Goal: Transaction & Acquisition: Purchase product/service

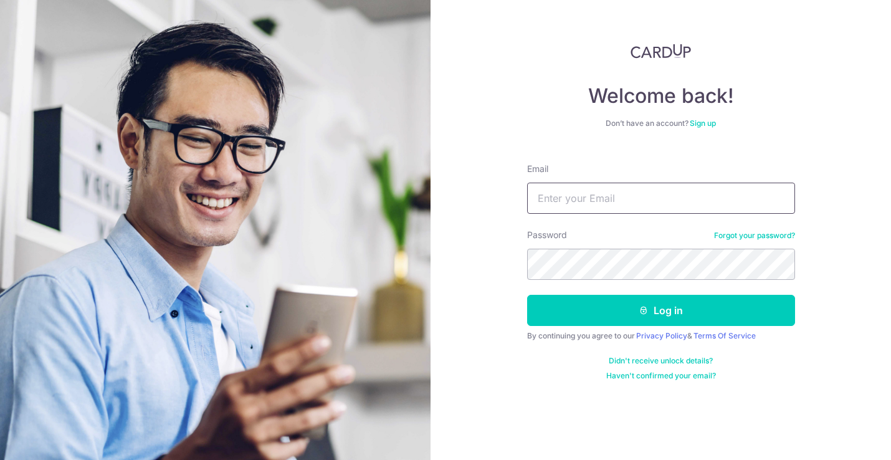
type input "ruxin@2wombats.com"
click at [660, 310] on button "Log in" at bounding box center [661, 310] width 268 height 31
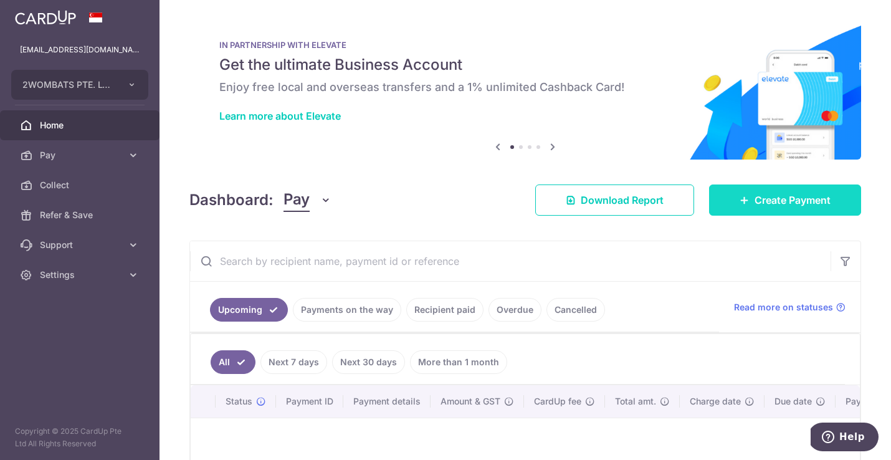
click at [768, 202] on span "Create Payment" at bounding box center [793, 200] width 76 height 15
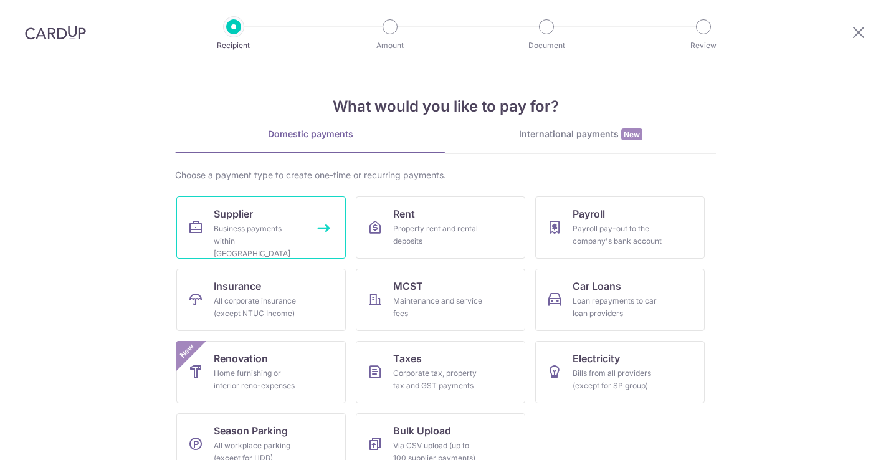
click at [209, 222] on link "Supplier Business payments within Singapore" at bounding box center [260, 227] width 169 height 62
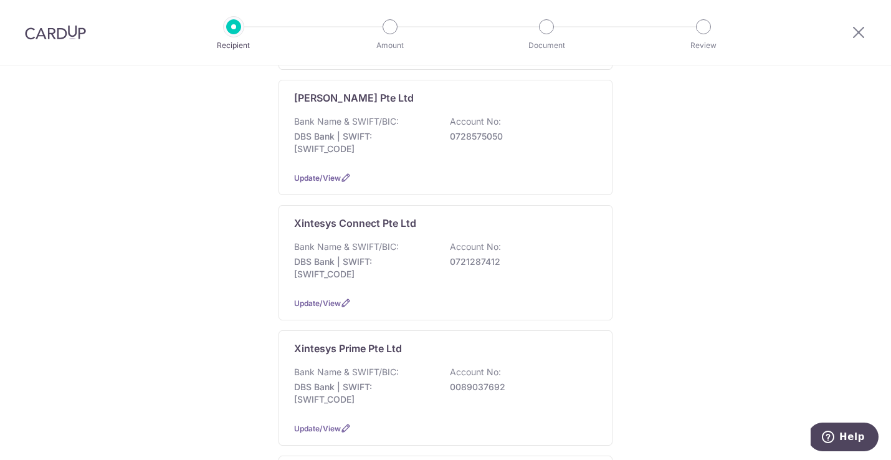
scroll to position [458, 0]
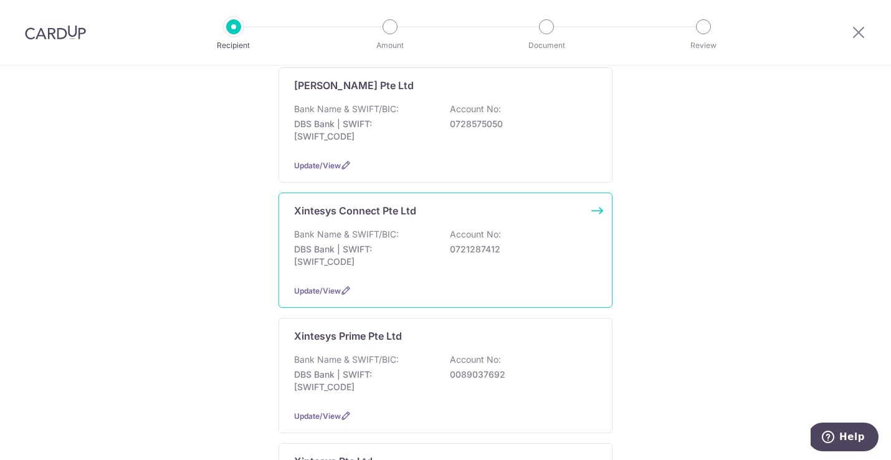
click at [384, 212] on div "Xintesys Connect Pte Ltd Bank Name & SWIFT/BIC: DBS Bank | SWIFT: [SWIFT_CODE] …" at bounding box center [446, 250] width 334 height 115
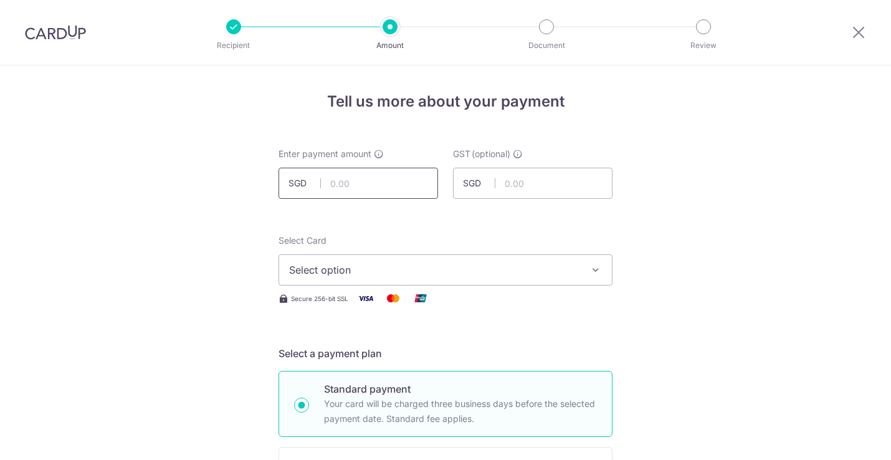
click at [376, 180] on input "text" at bounding box center [358, 183] width 159 height 31
type input "10,500.00"
drag, startPoint x: 206, startPoint y: 219, endPoint x: 247, endPoint y: 244, distance: 47.6
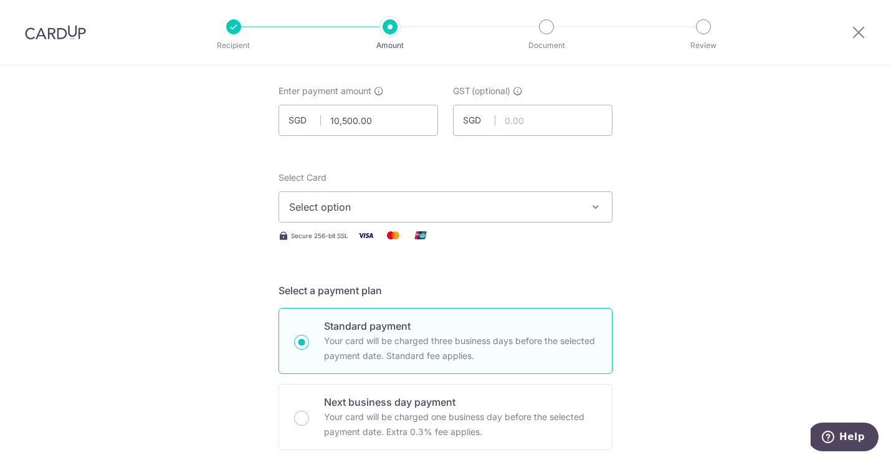
click at [357, 204] on span "Select option" at bounding box center [434, 206] width 290 height 15
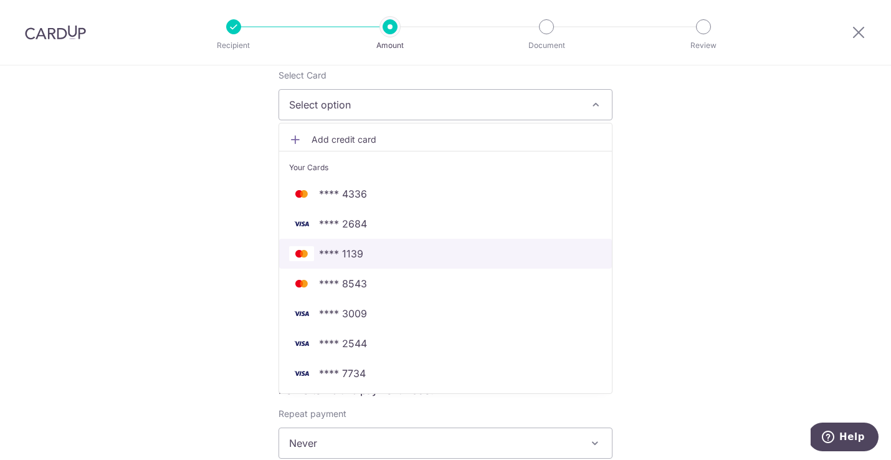
scroll to position [175, 0]
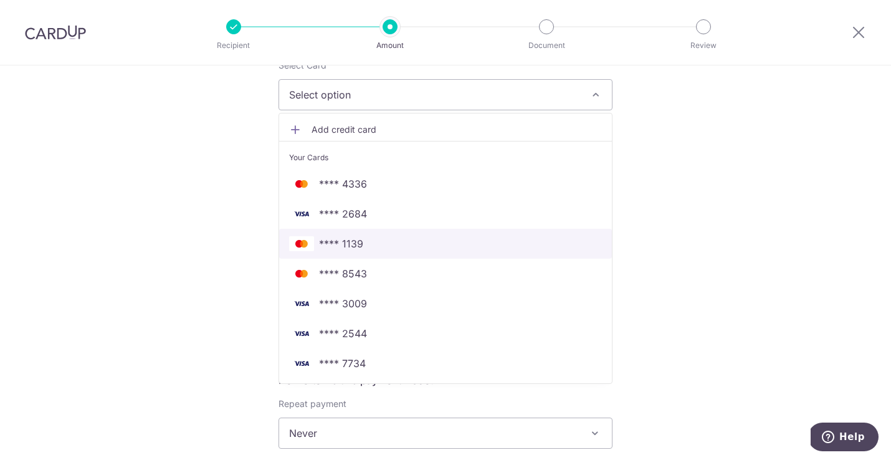
click at [378, 242] on span "**** 1139" at bounding box center [445, 243] width 313 height 15
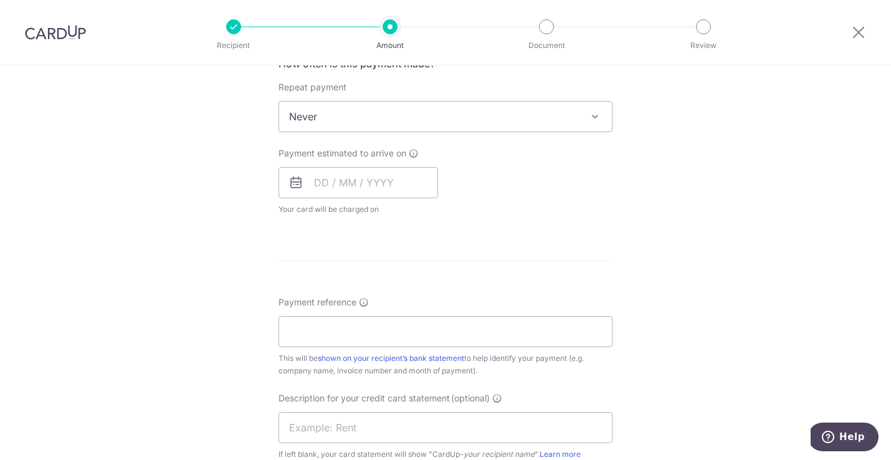
scroll to position [488, 0]
click at [330, 183] on input "text" at bounding box center [358, 185] width 159 height 31
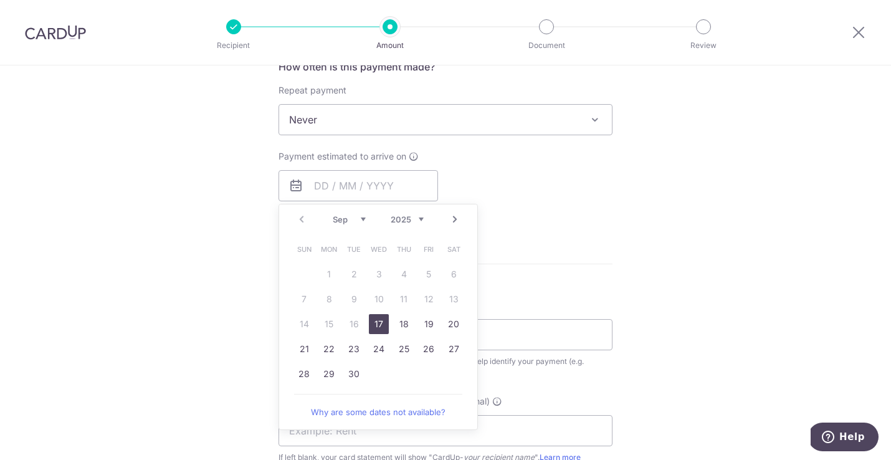
click at [379, 323] on link "17" at bounding box center [379, 324] width 20 height 20
type input "[DATE]"
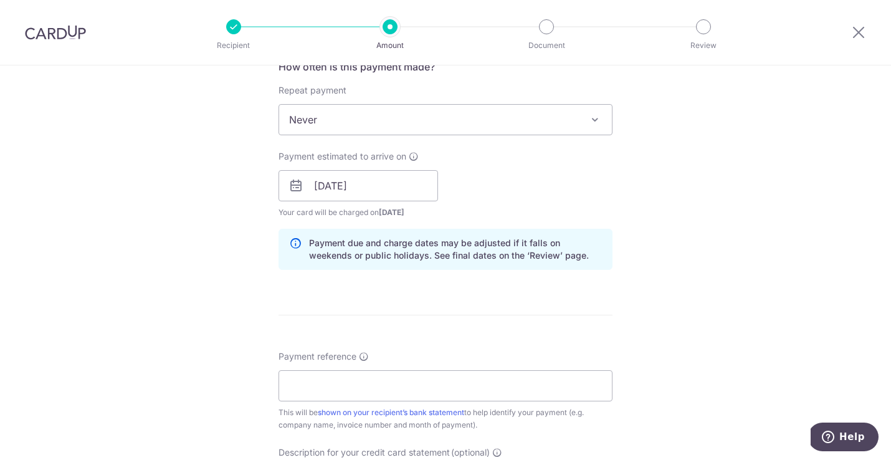
click at [196, 278] on div "Tell us more about your payment Enter payment amount SGD 10,500.00 10500.00 GST…" at bounding box center [445, 208] width 891 height 1262
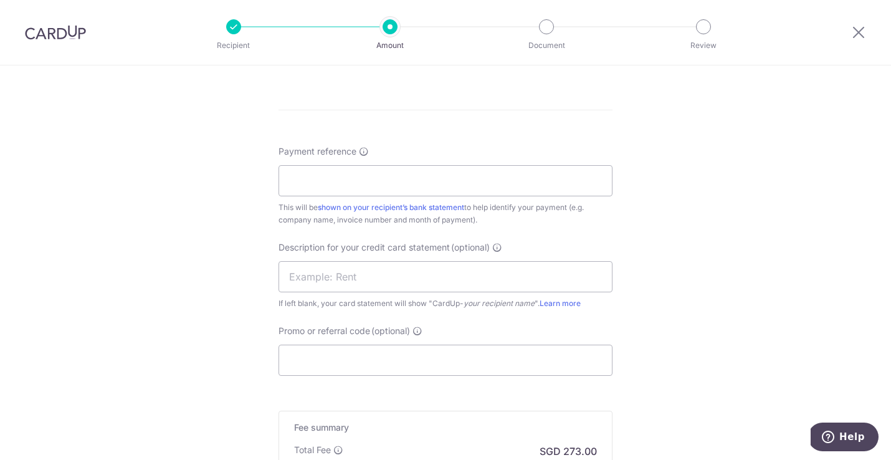
scroll to position [706, 0]
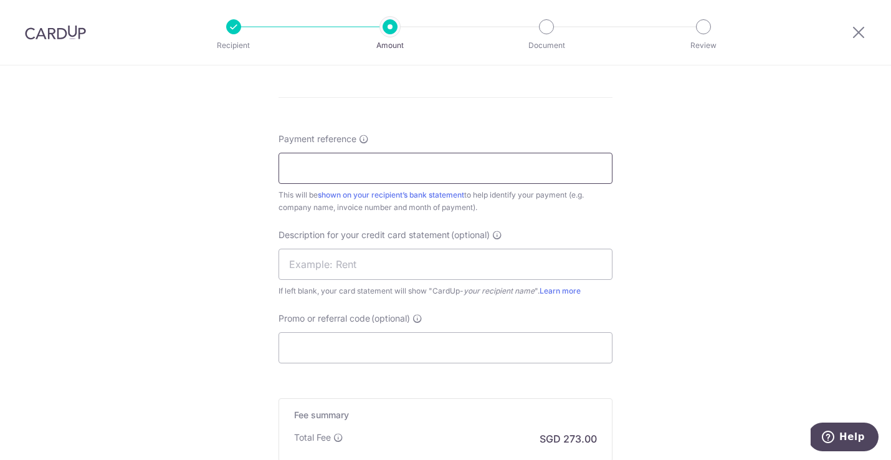
click at [313, 166] on input "Payment reference" at bounding box center [446, 168] width 334 height 31
paste input "XTCN-T-2025-027"
type input "XTCN-T-2025-027"
click at [292, 266] on input "text" at bounding box center [446, 264] width 334 height 31
paste input "XTCN-T-2025-027"
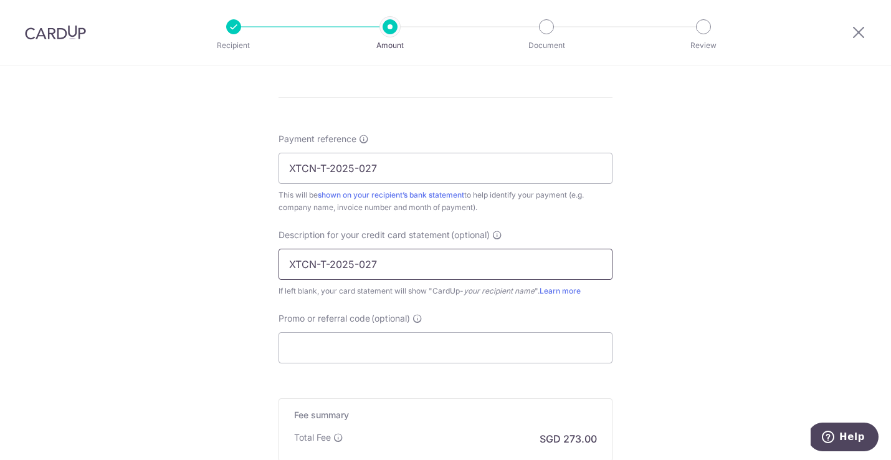
drag, startPoint x: 295, startPoint y: 281, endPoint x: 317, endPoint y: 261, distance: 30.0
click at [317, 261] on input "XTCN-T-2025-027" at bounding box center [446, 264] width 334 height 31
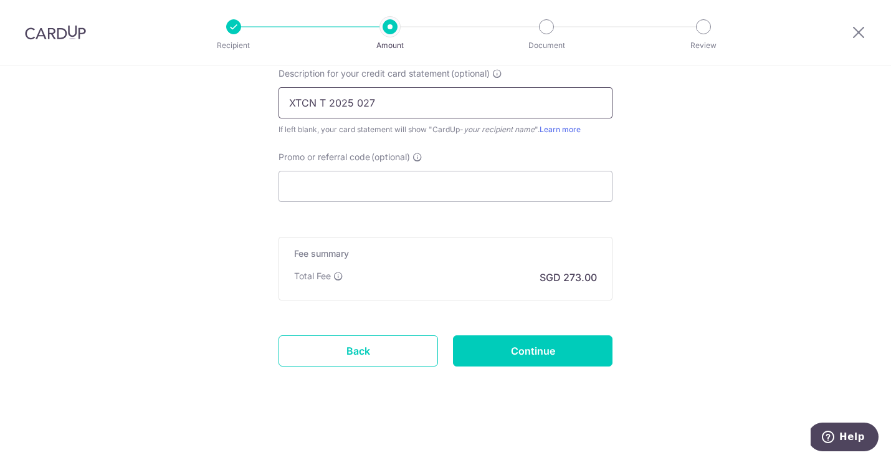
scroll to position [867, 0]
type input "XTCN T 2025 027"
click at [536, 361] on input "Continue" at bounding box center [532, 350] width 159 height 31
type input "Create Schedule"
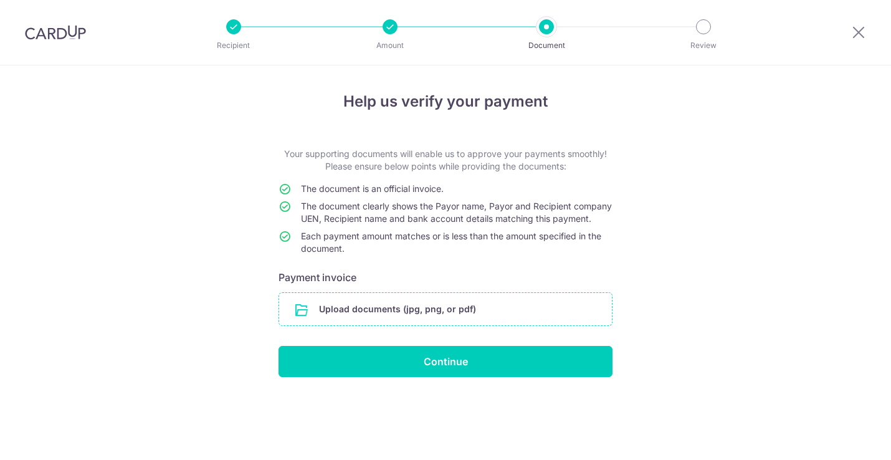
drag, startPoint x: 0, startPoint y: 0, endPoint x: 378, endPoint y: 318, distance: 493.5
click at [378, 318] on input "file" at bounding box center [445, 309] width 333 height 32
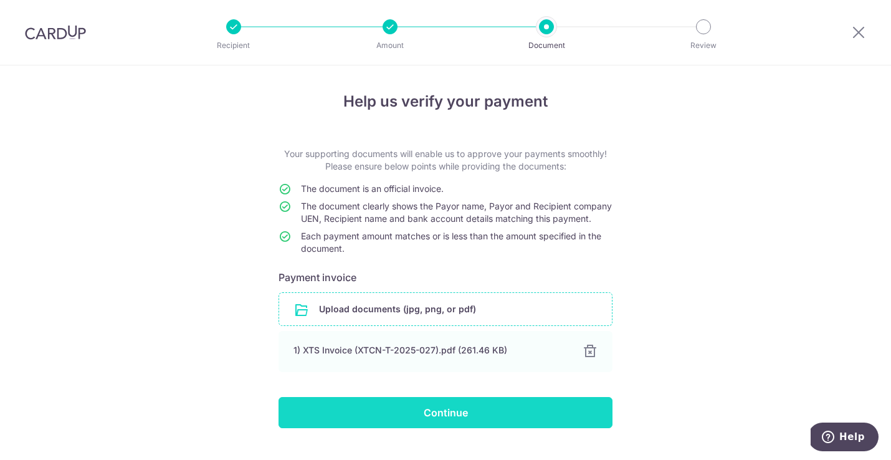
click at [449, 416] on input "Continue" at bounding box center [446, 412] width 334 height 31
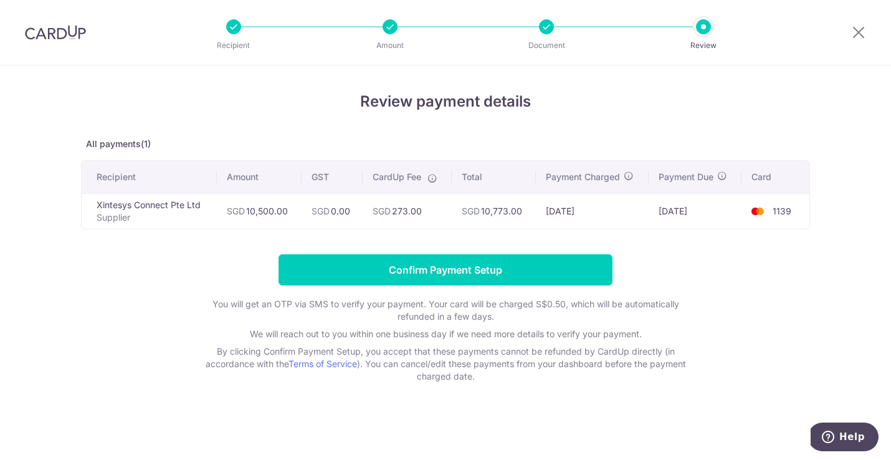
click at [432, 287] on form "Confirm Payment Setup You will get an OTP via SMS to verify your payment. Your …" at bounding box center [445, 318] width 729 height 128
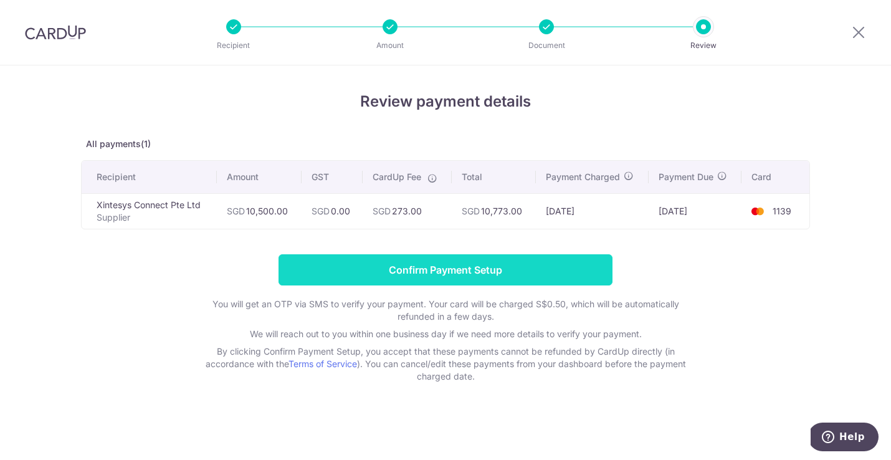
click at [437, 275] on input "Confirm Payment Setup" at bounding box center [446, 269] width 334 height 31
